Goal: Transaction & Acquisition: Purchase product/service

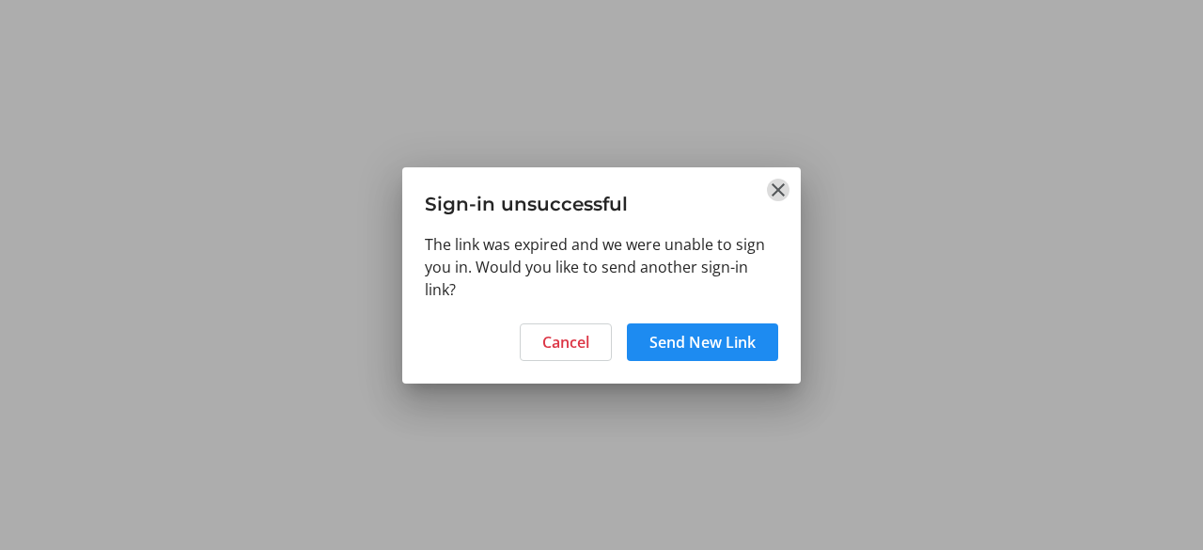
click at [768, 188] on mat-icon "Close" at bounding box center [778, 190] width 23 height 23
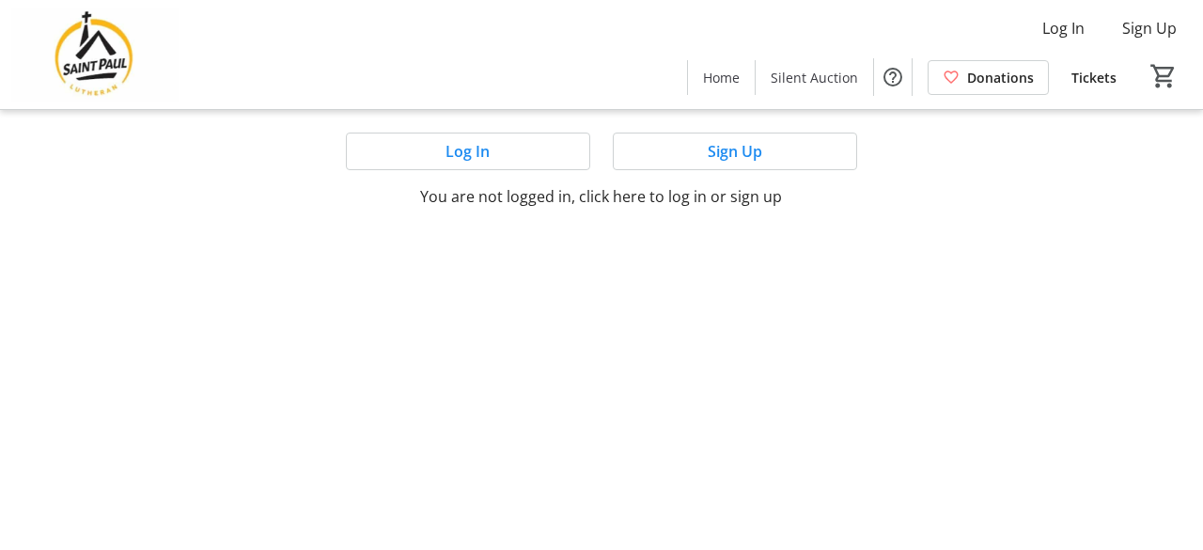
click at [107, 39] on img at bounding box center [94, 55] width 167 height 94
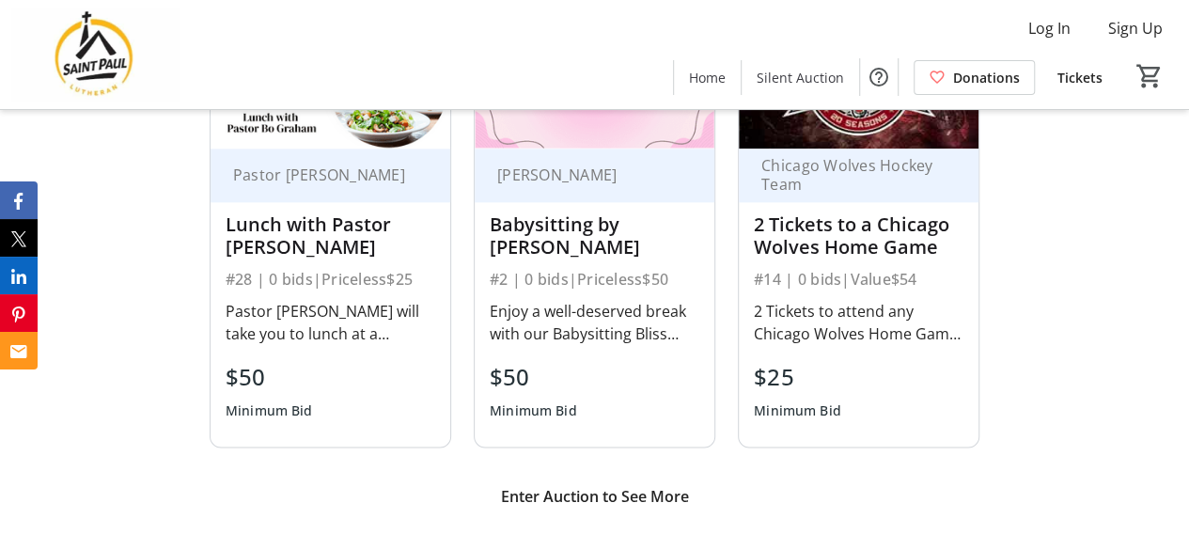
scroll to position [1375, 0]
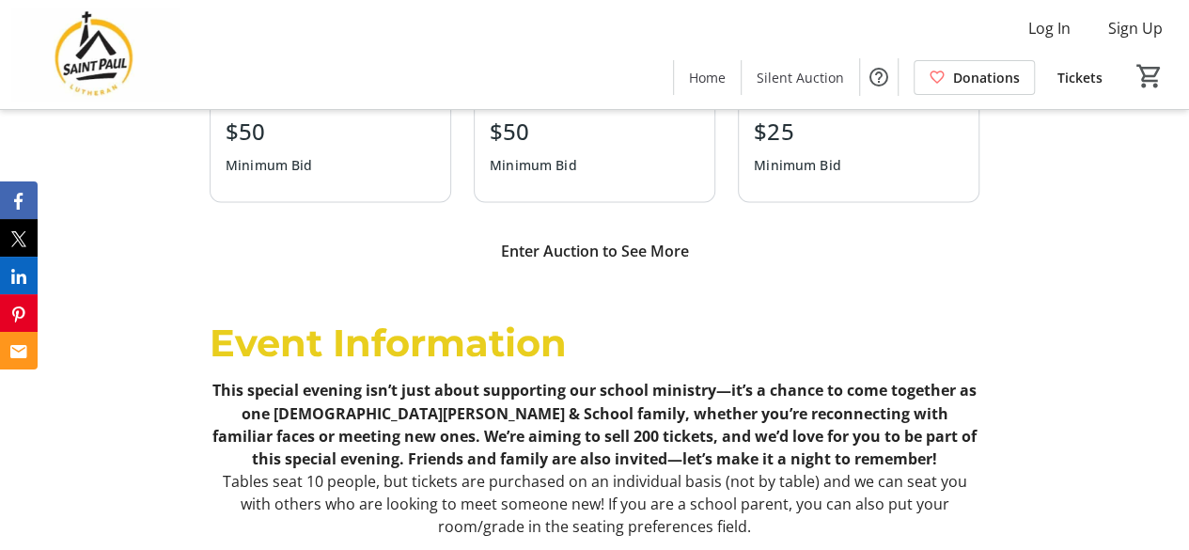
click at [590, 257] on span "Enter Auction to See More" at bounding box center [594, 251] width 188 height 23
click at [590, 257] on html "Log In Sign Up Home Silent Auction Donations Tickets 0 Home Silent Auction Dona…" at bounding box center [594, 290] width 1189 height 3330
